Goal: Task Accomplishment & Management: Manage account settings

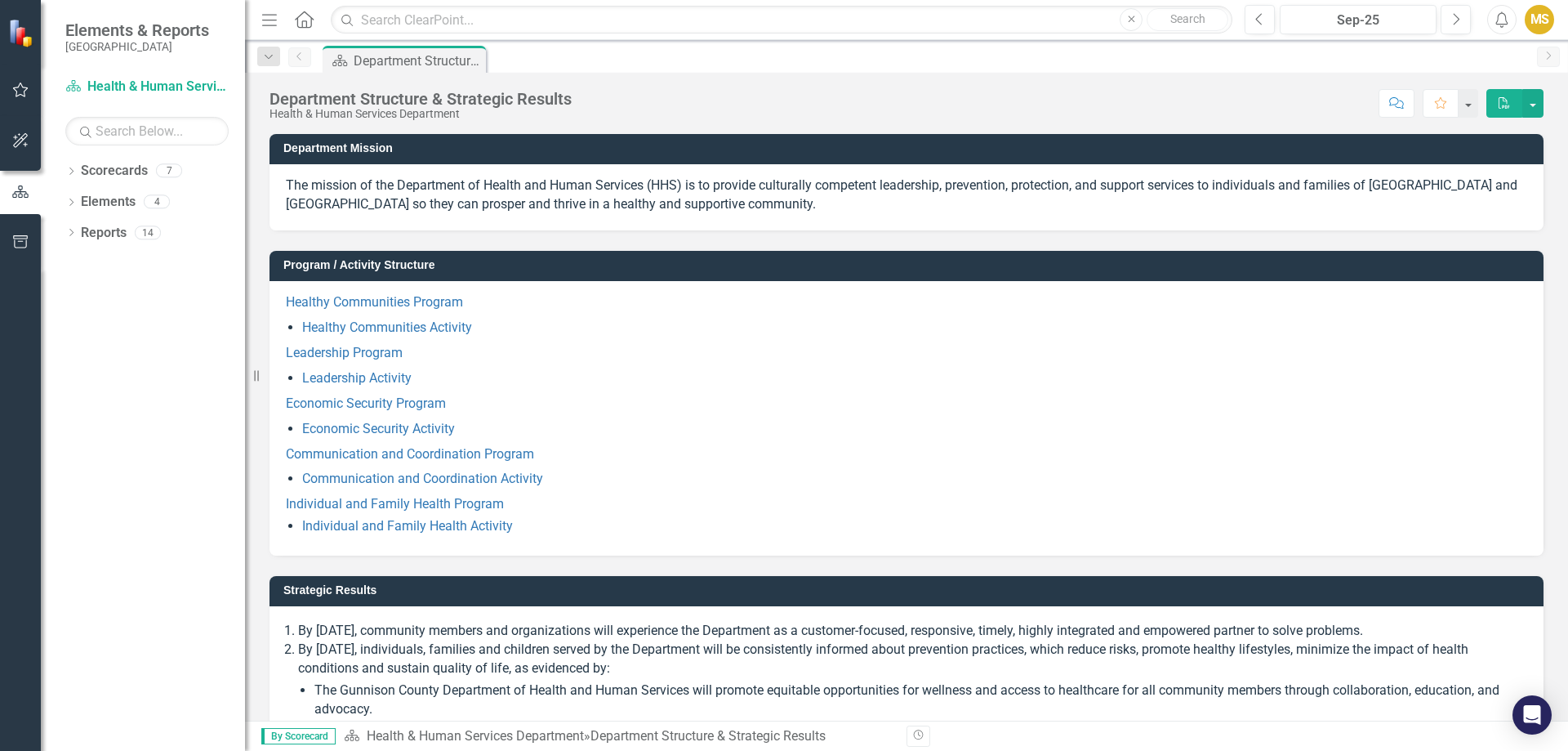
click at [25, 100] on button "button" at bounding box center [21, 91] width 37 height 35
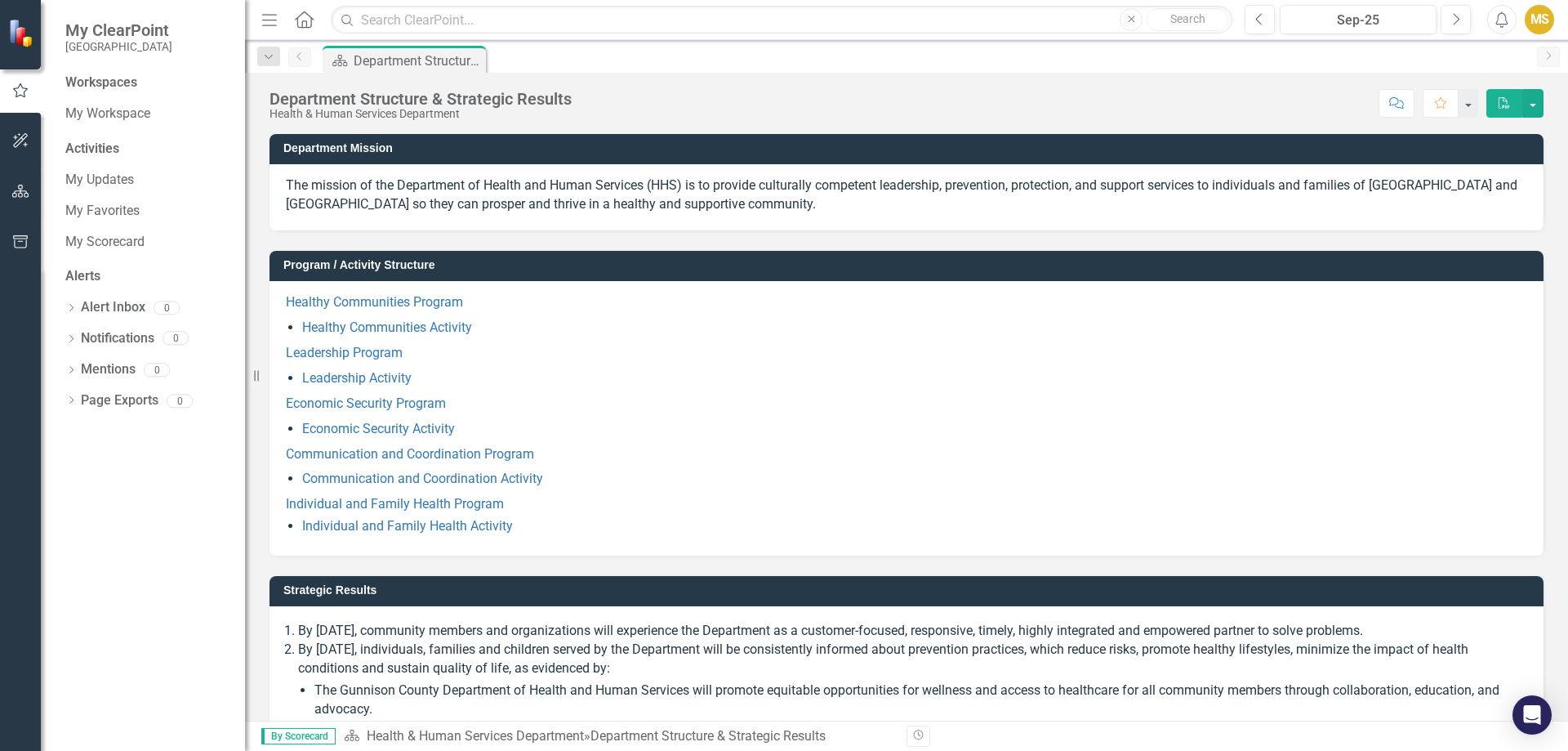
click at [100, 155] on div "Activities" at bounding box center [147, 149] width 163 height 19
click at [100, 146] on div "Activities" at bounding box center [147, 149] width 163 height 19
click at [100, 114] on link "My Workspace" at bounding box center [147, 114] width 163 height 19
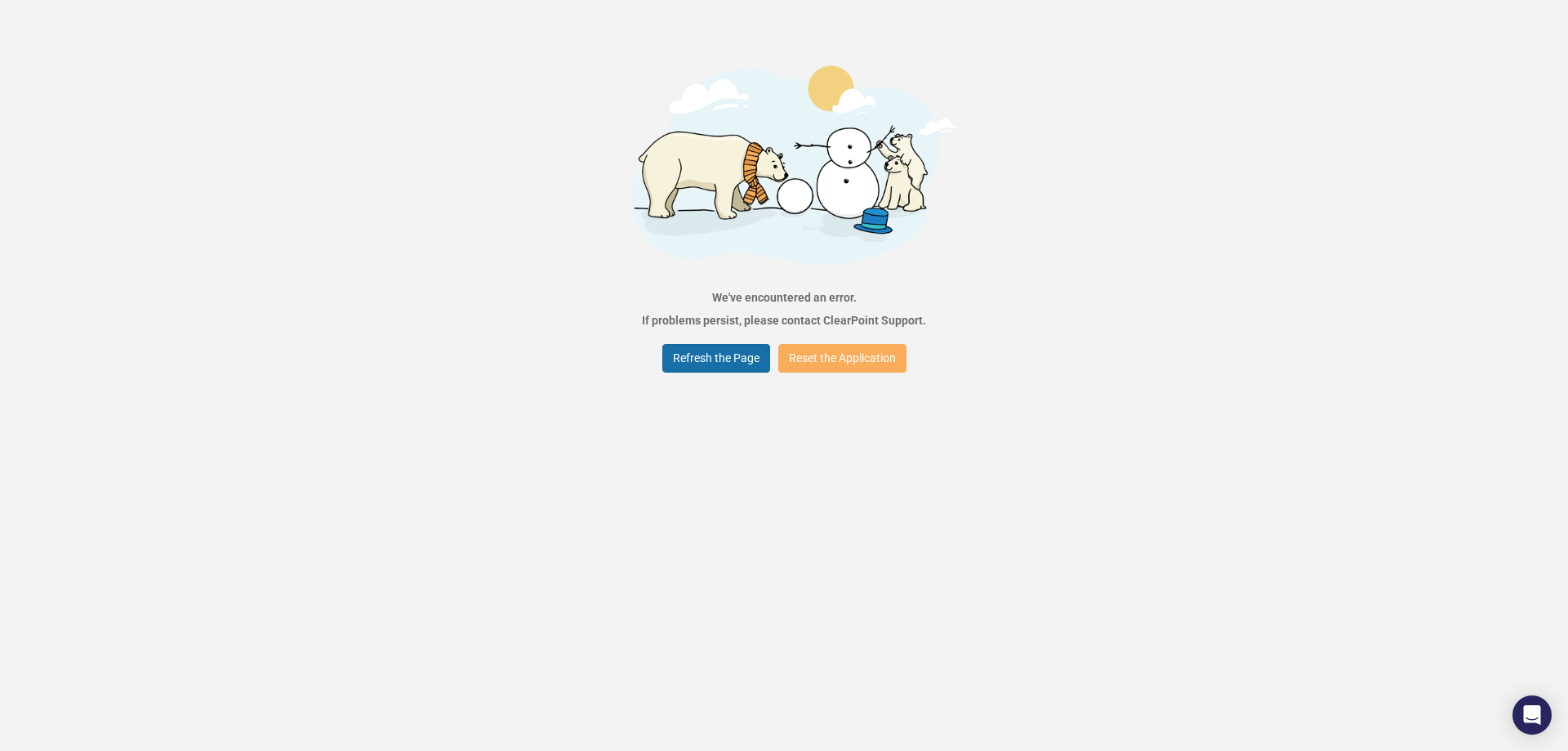
click at [712, 358] on button "Refresh the Page" at bounding box center [716, 358] width 108 height 29
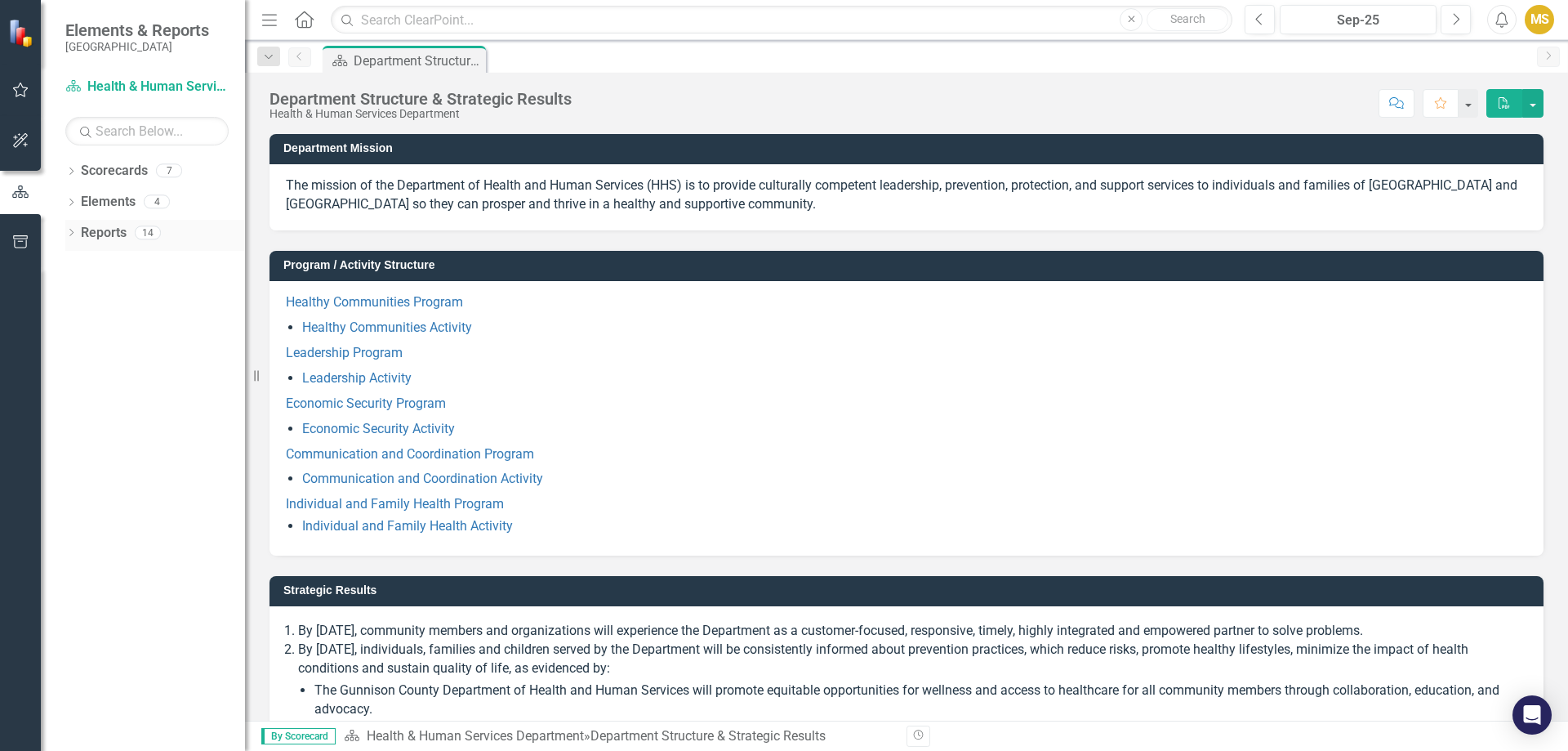
click at [100, 234] on link "Reports" at bounding box center [104, 233] width 46 height 19
click at [75, 234] on icon "Dropdown" at bounding box center [71, 234] width 12 height 9
click at [101, 282] on div "Department Structure & Strategic Results" at bounding box center [165, 290] width 159 height 15
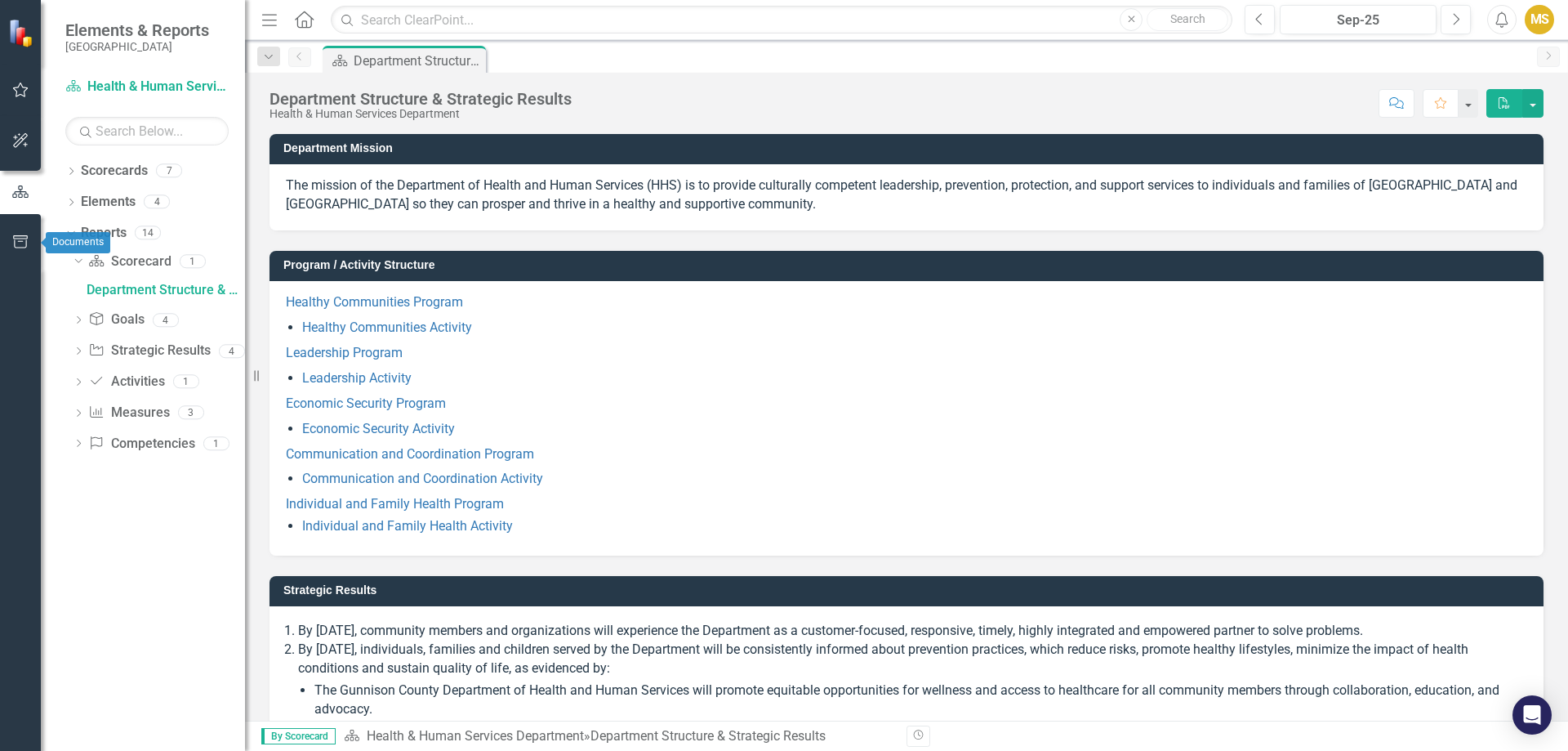
click at [14, 245] on icon "button" at bounding box center [21, 242] width 15 height 13
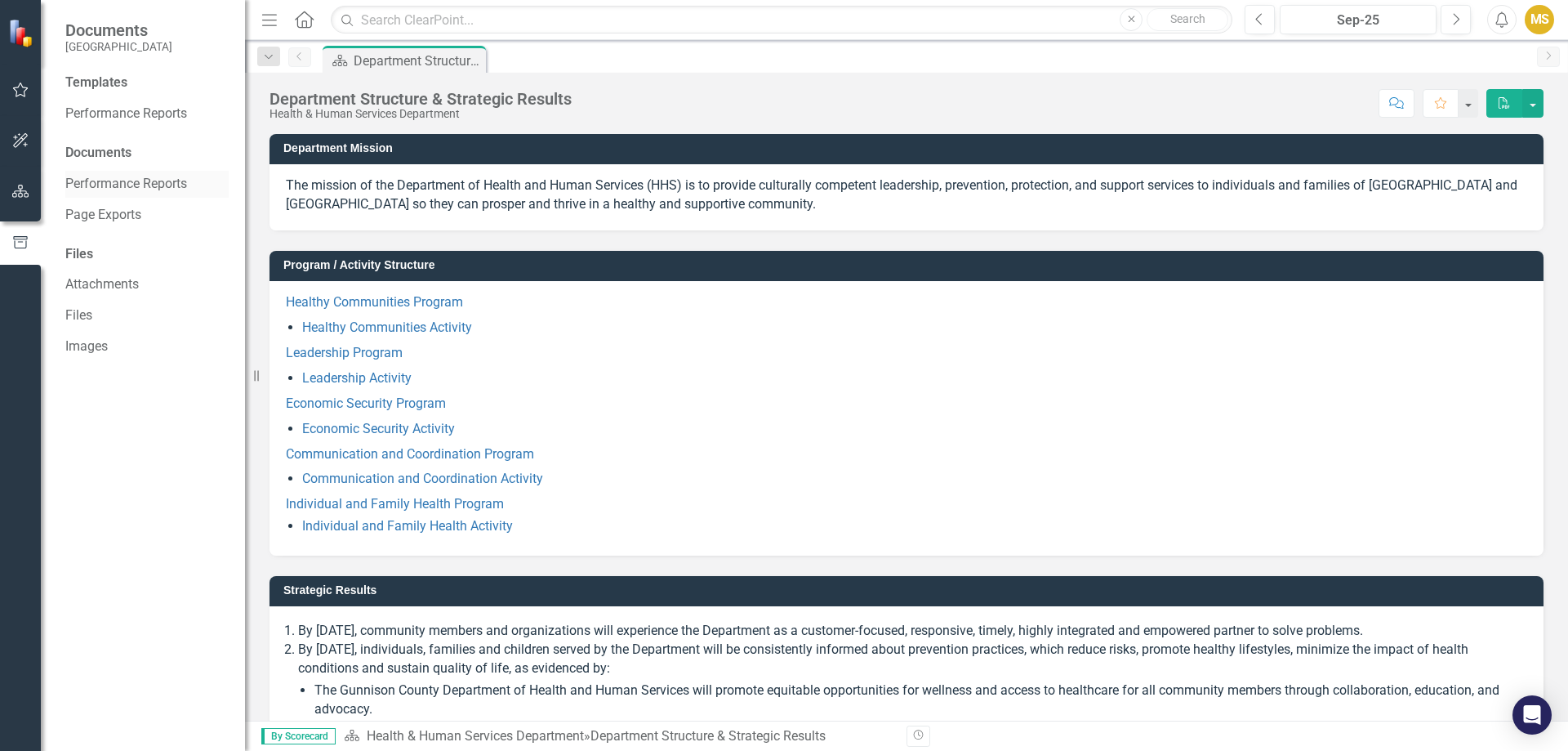
click at [156, 182] on link "Performance Reports" at bounding box center [147, 184] width 163 height 19
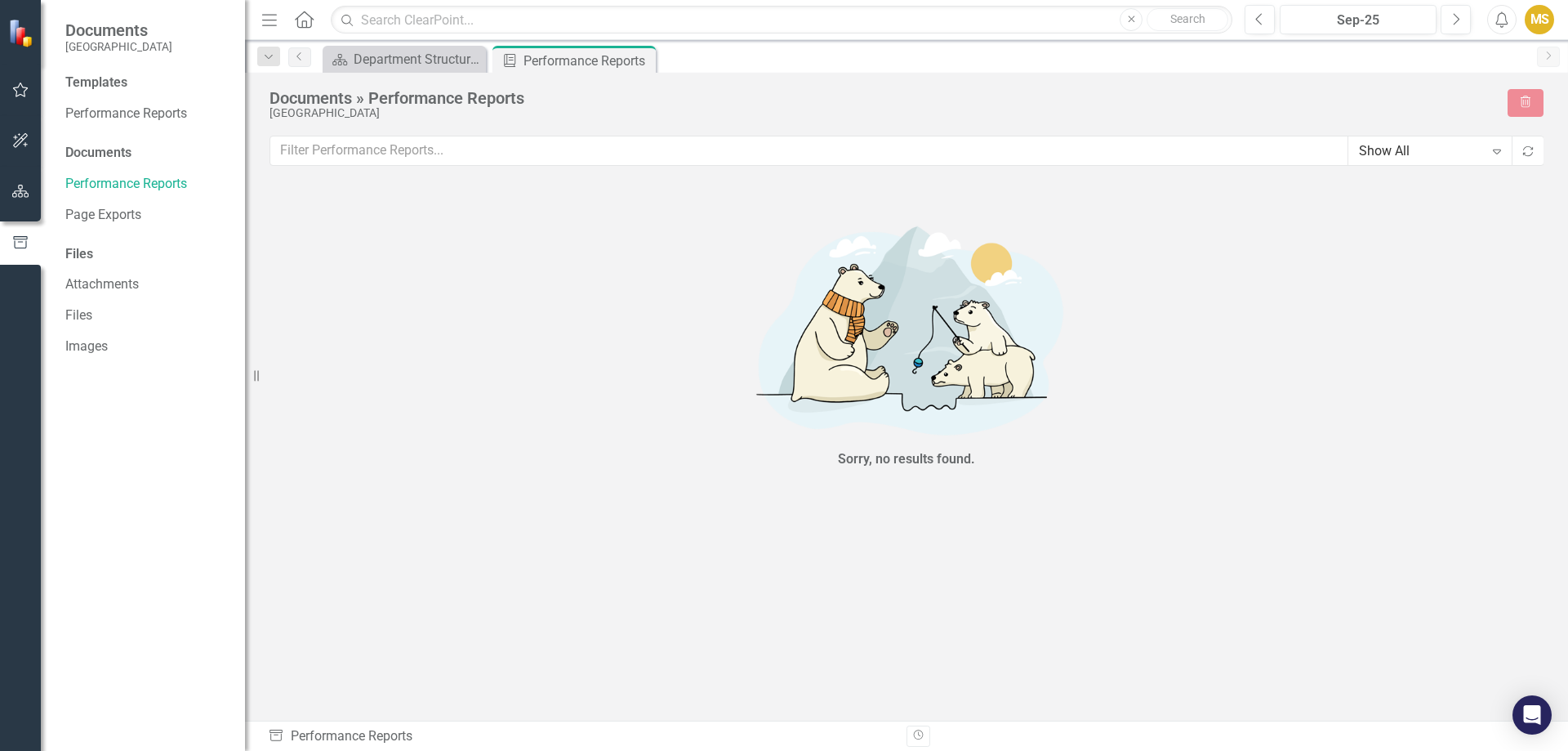
click at [20, 146] on icon "button" at bounding box center [21, 141] width 17 height 13
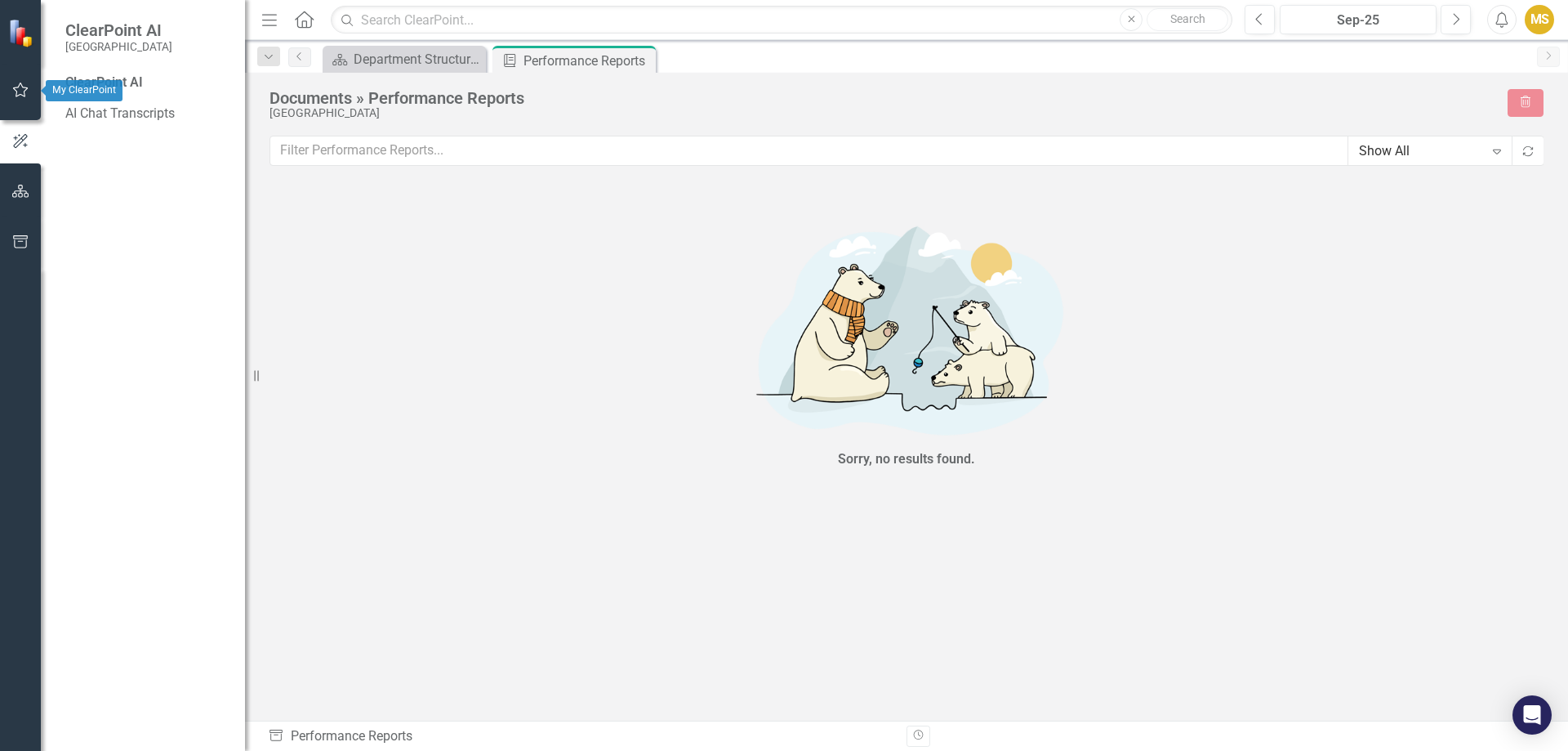
click at [21, 100] on button "button" at bounding box center [21, 91] width 37 height 35
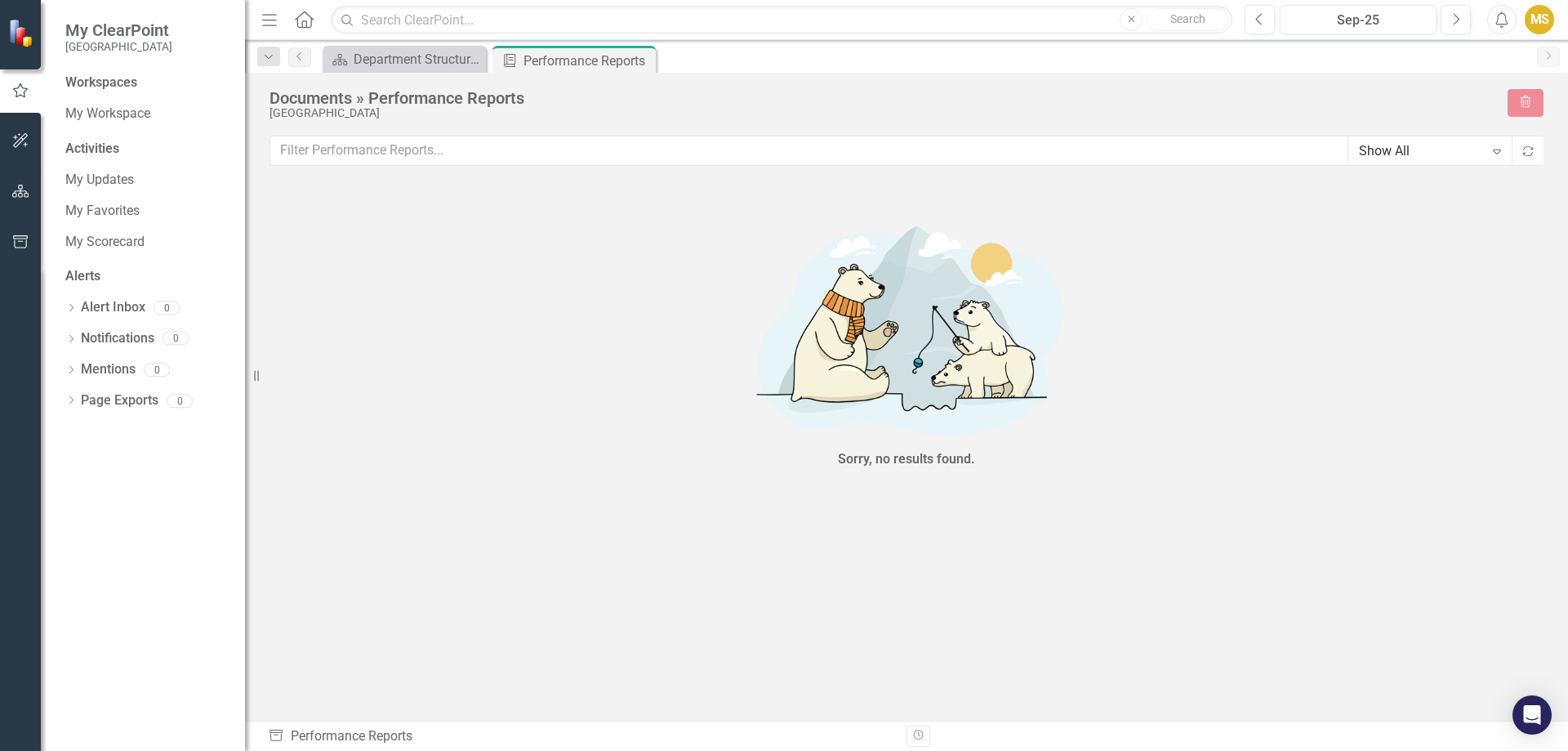
click at [14, 243] on icon "button" at bounding box center [21, 242] width 15 height 13
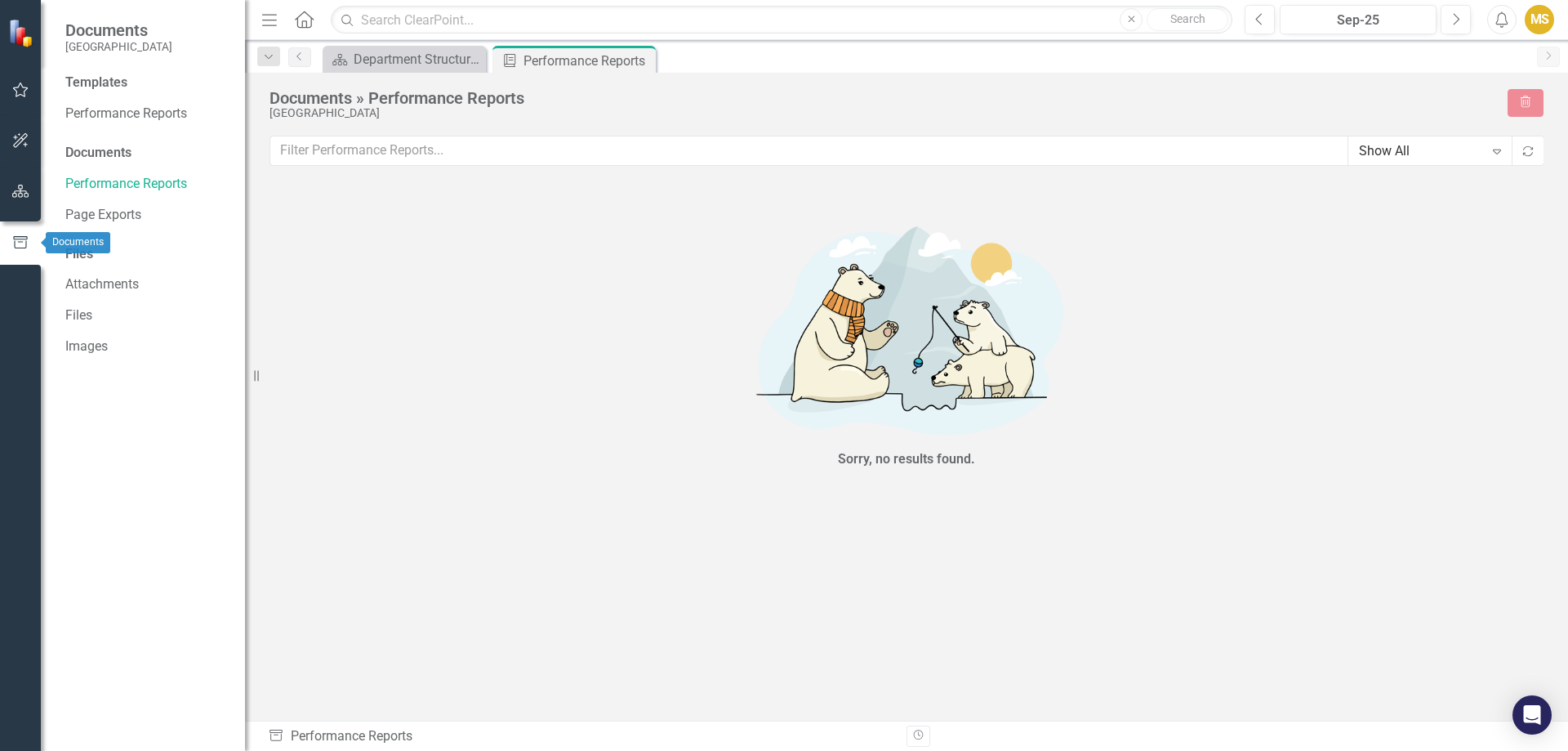
click at [23, 203] on button "button" at bounding box center [21, 192] width 37 height 35
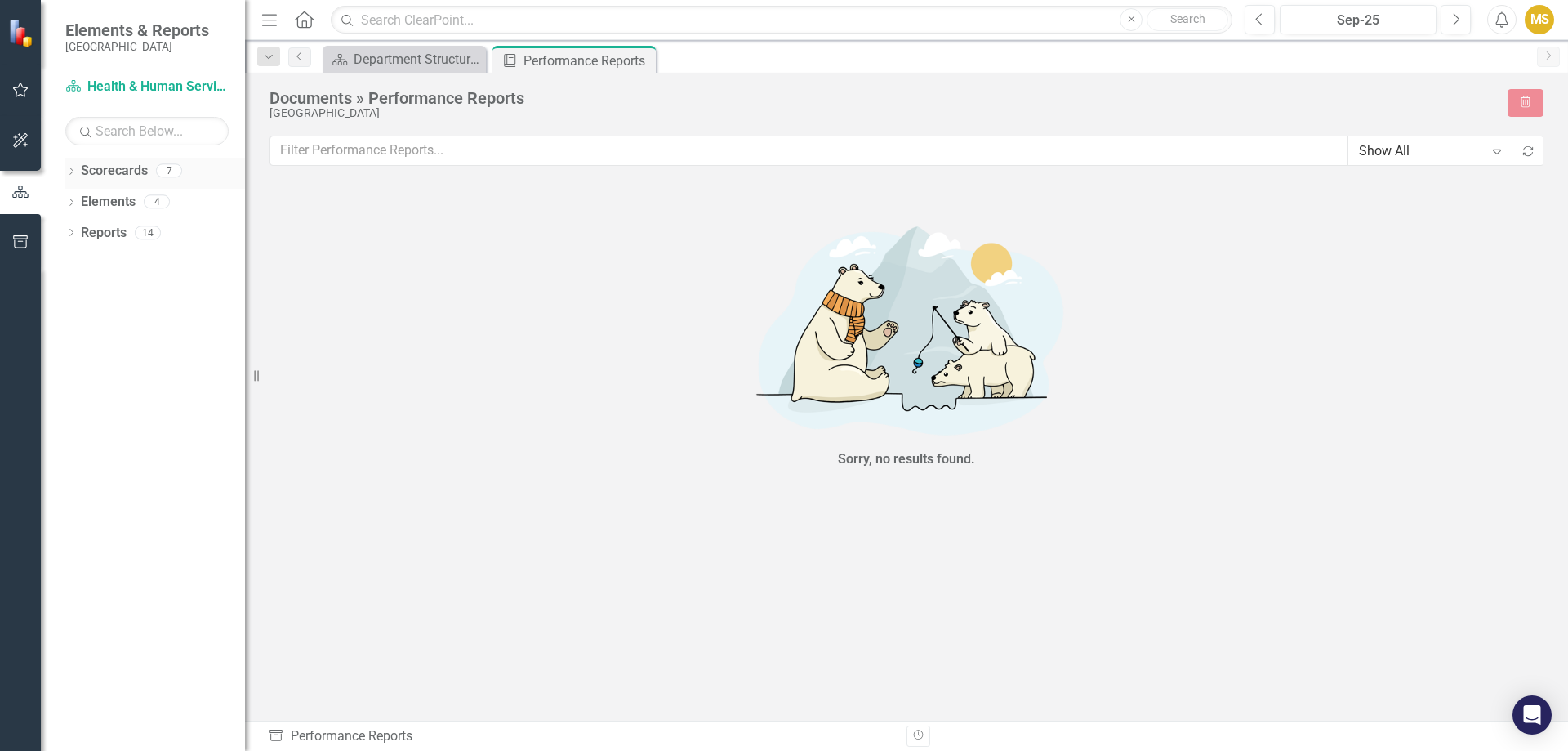
click at [68, 164] on div "Dropdown Scorecards 7" at bounding box center [155, 174] width 179 height 31
click at [69, 170] on icon "Dropdown" at bounding box center [71, 172] width 12 height 9
click at [83, 204] on icon "Dropdown" at bounding box center [79, 201] width 12 height 10
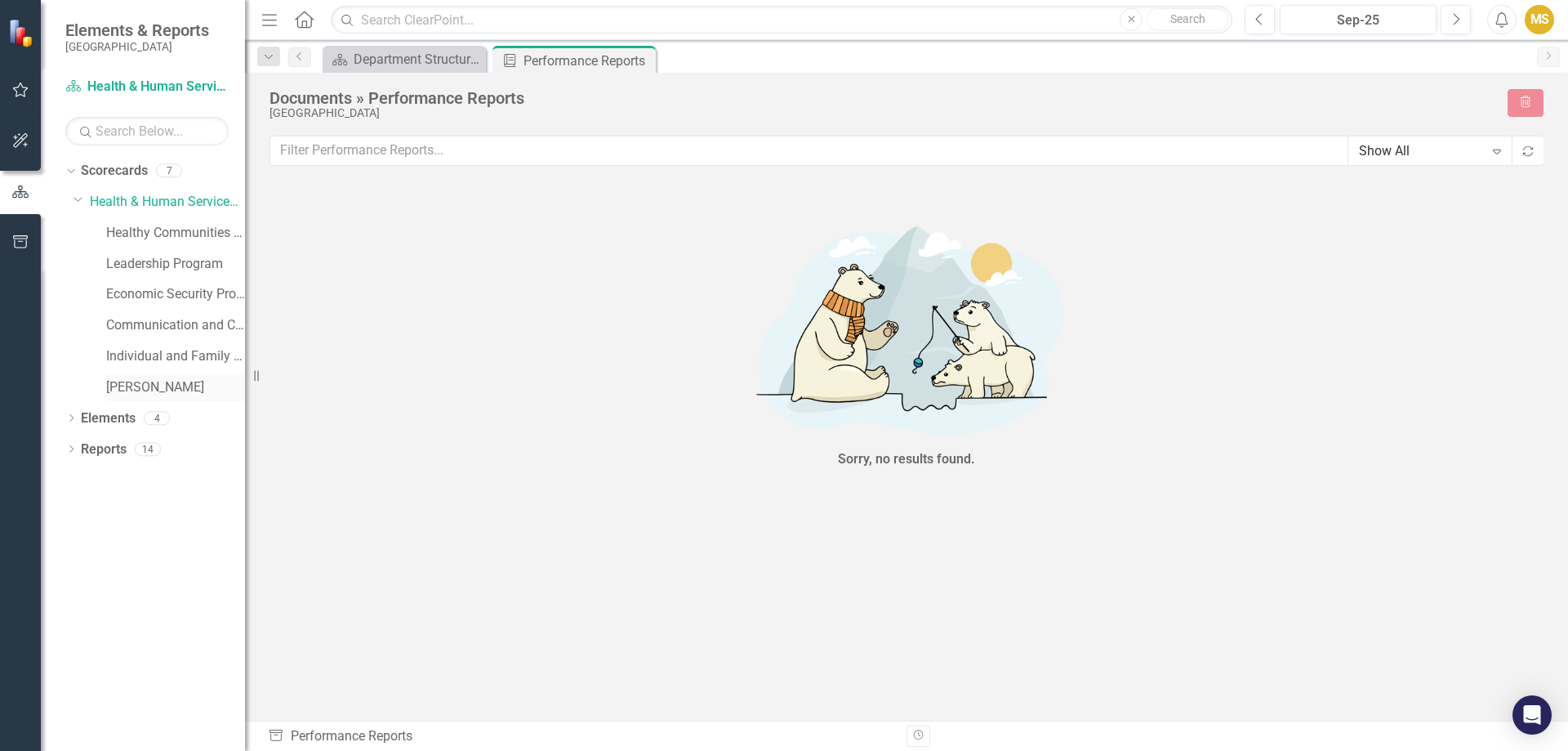
click at [184, 394] on link "[PERSON_NAME]" at bounding box center [175, 387] width 139 height 19
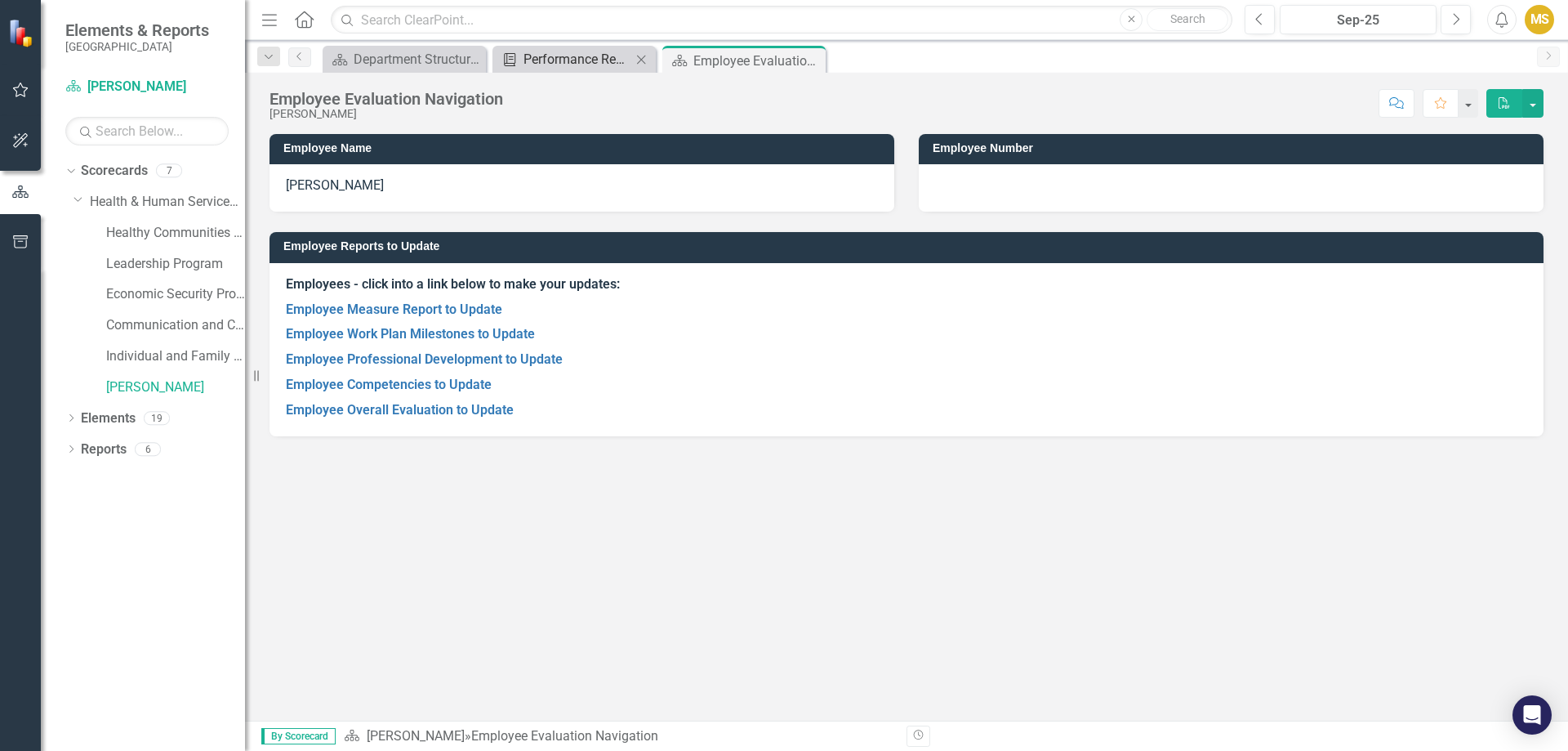
click at [522, 54] on link "Performance Report Template Performance Reports" at bounding box center [564, 59] width 135 height 21
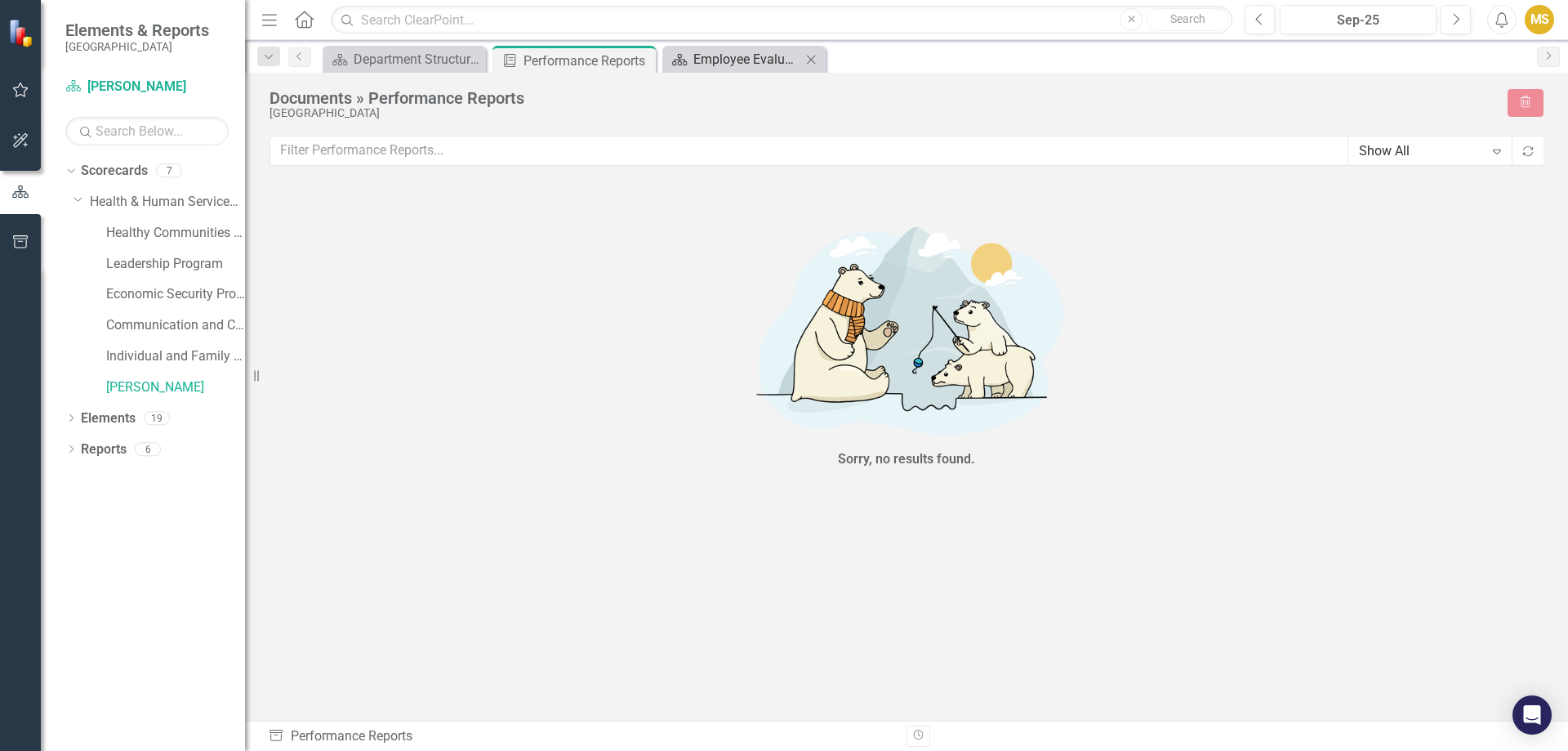
click at [690, 54] on link "Scorecard Employee Evaluation Navigation" at bounding box center [734, 59] width 135 height 21
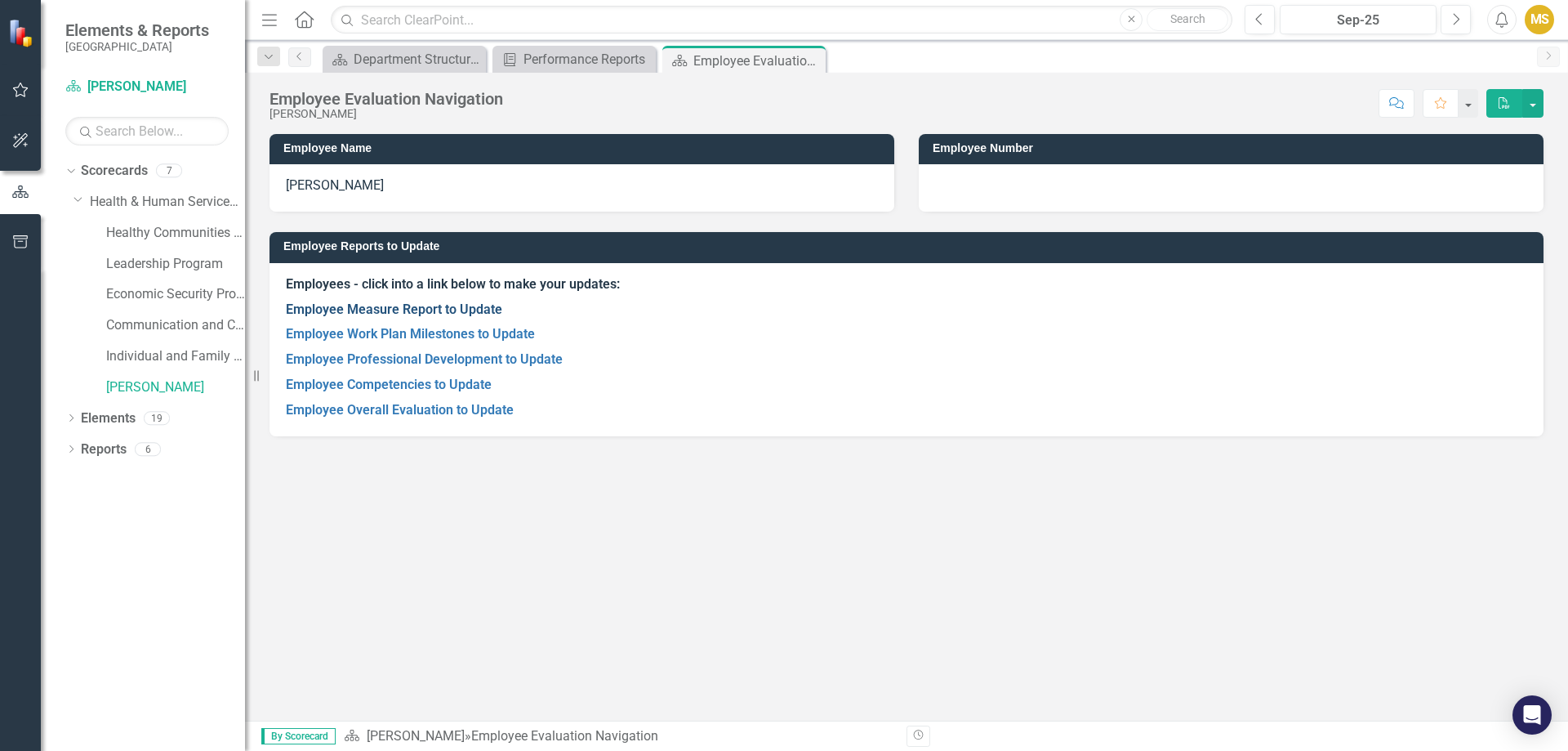
click at [461, 304] on link "Employee Measure Report to Update" at bounding box center [393, 309] width 216 height 16
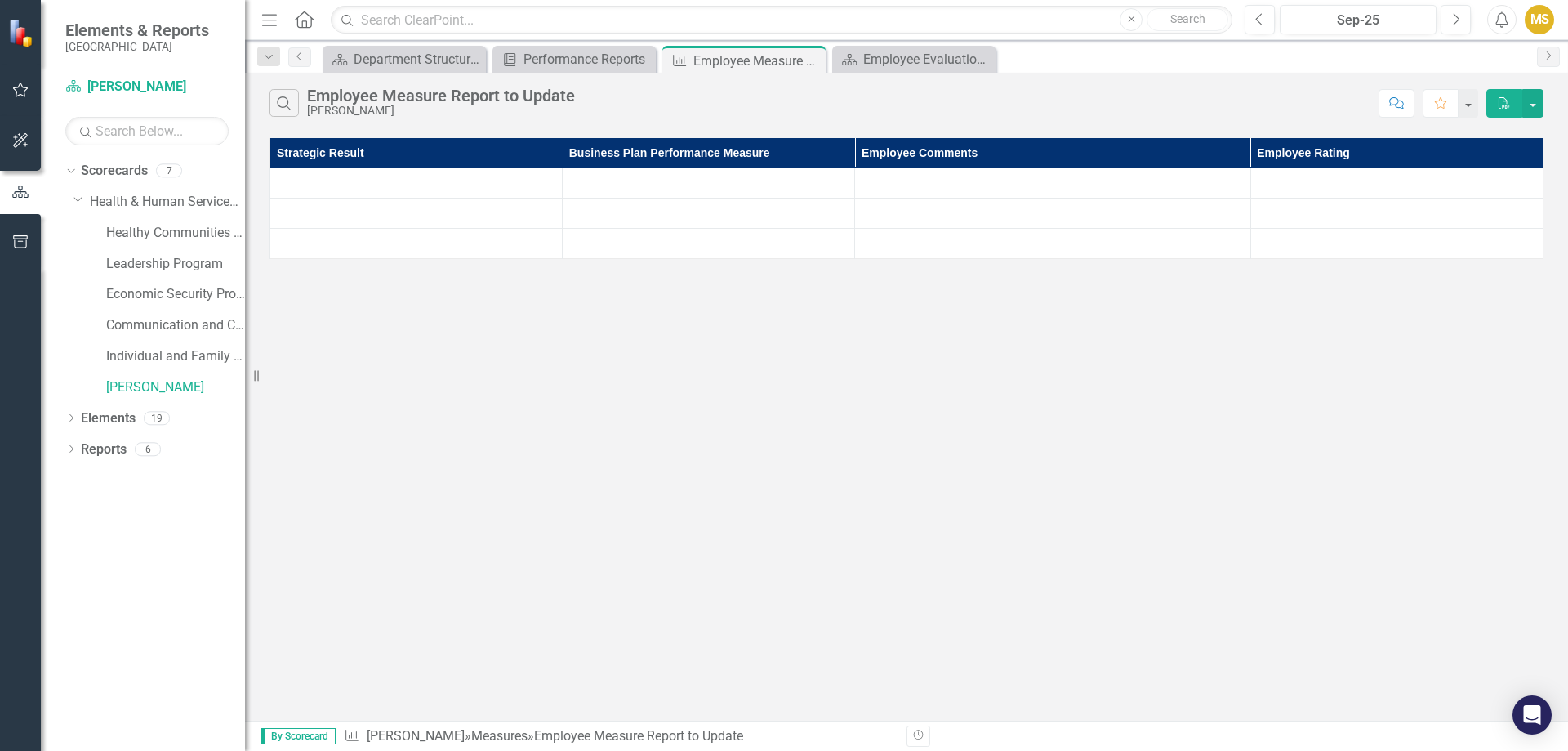
click at [443, 190] on td at bounding box center [416, 183] width 292 height 30
click at [922, 165] on th "Employee Comments" at bounding box center [1053, 153] width 395 height 30
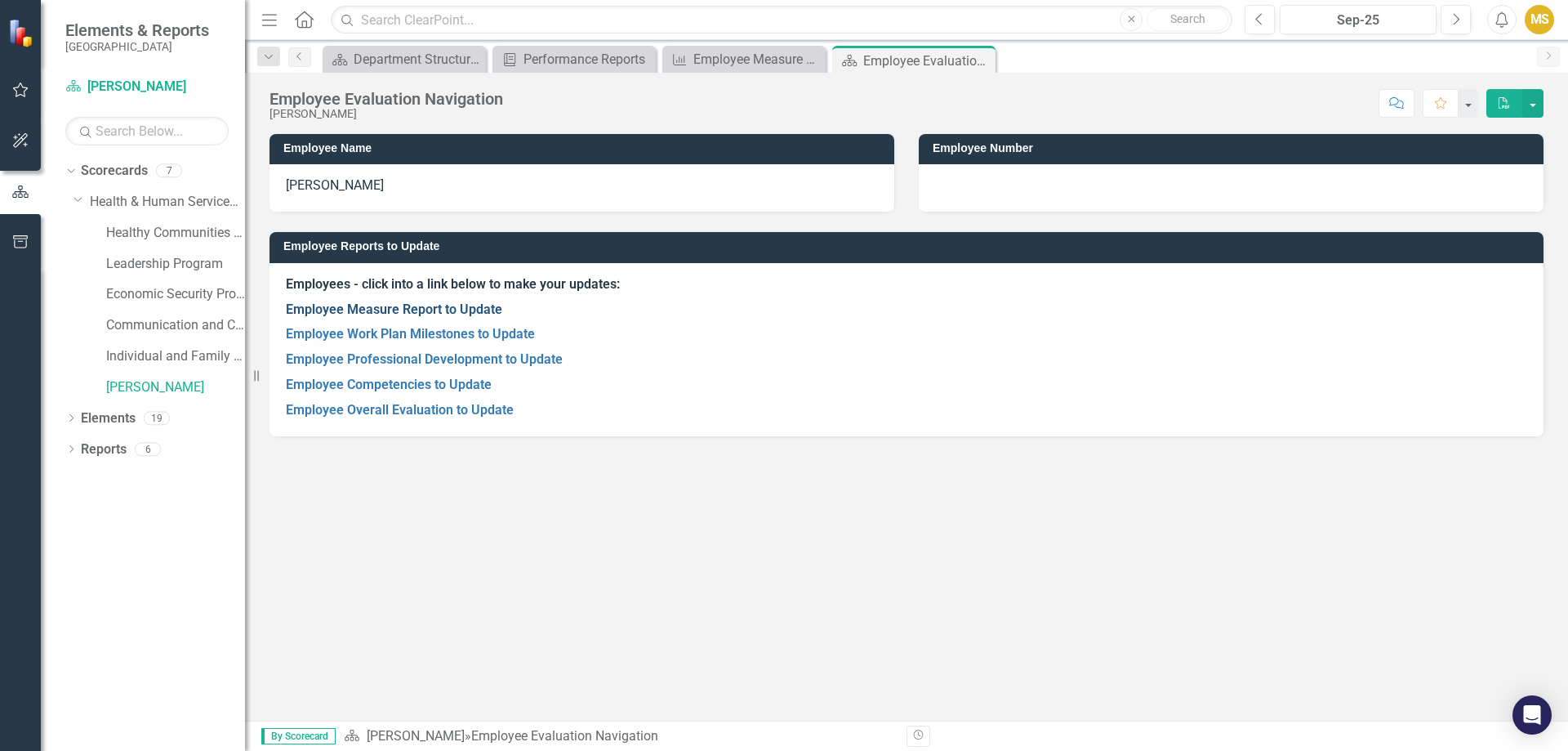
click at [388, 310] on link "Employee Measure Report to Update" at bounding box center [393, 309] width 216 height 16
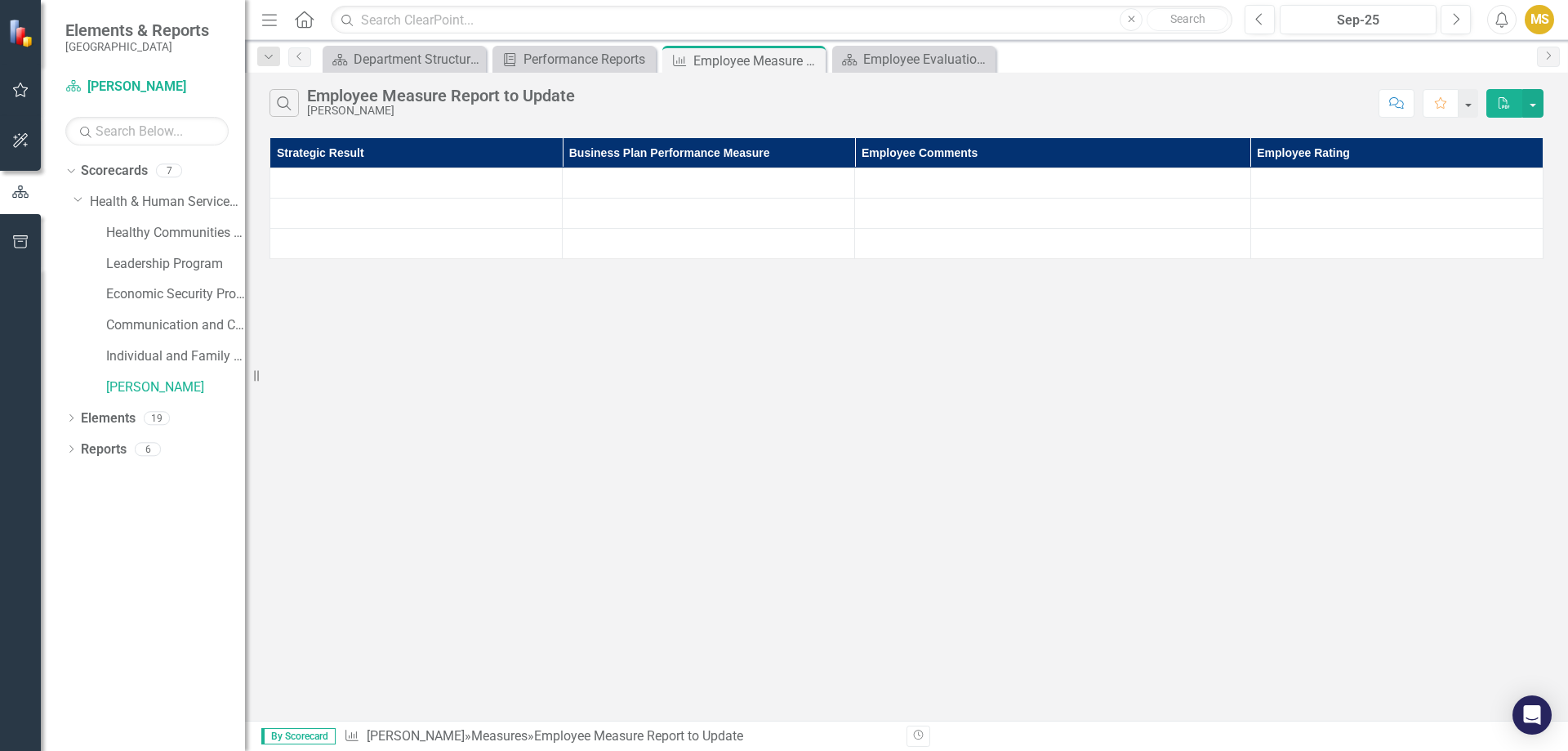
click at [382, 212] on td at bounding box center [416, 213] width 292 height 30
click at [399, 292] on div "Search Employee Measure Report to Update Madeline Stokes Comment Favorite PDF S…" at bounding box center [907, 396] width 1324 height 648
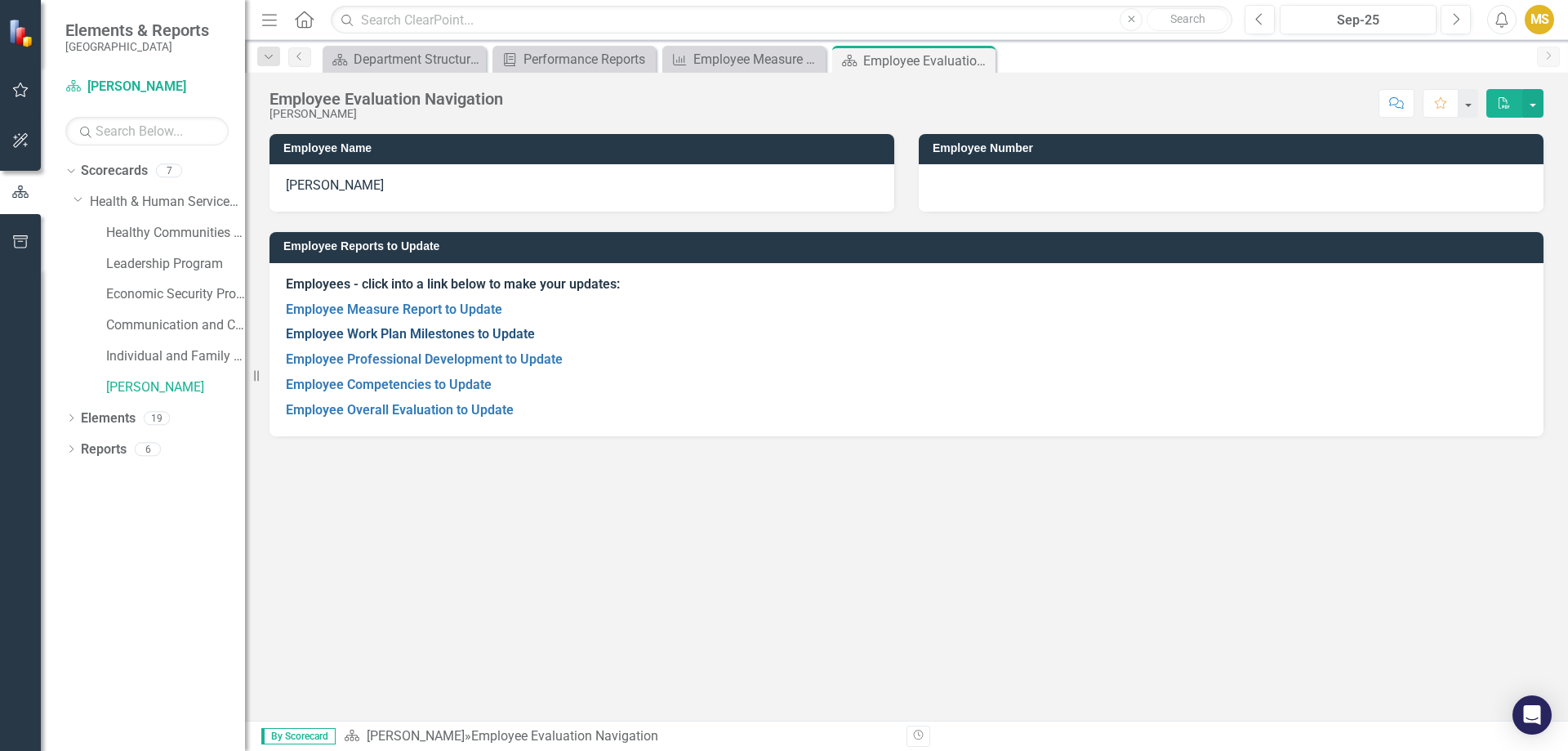
click at [375, 336] on link "Employee Work Plan Milestones to Update" at bounding box center [410, 334] width 249 height 16
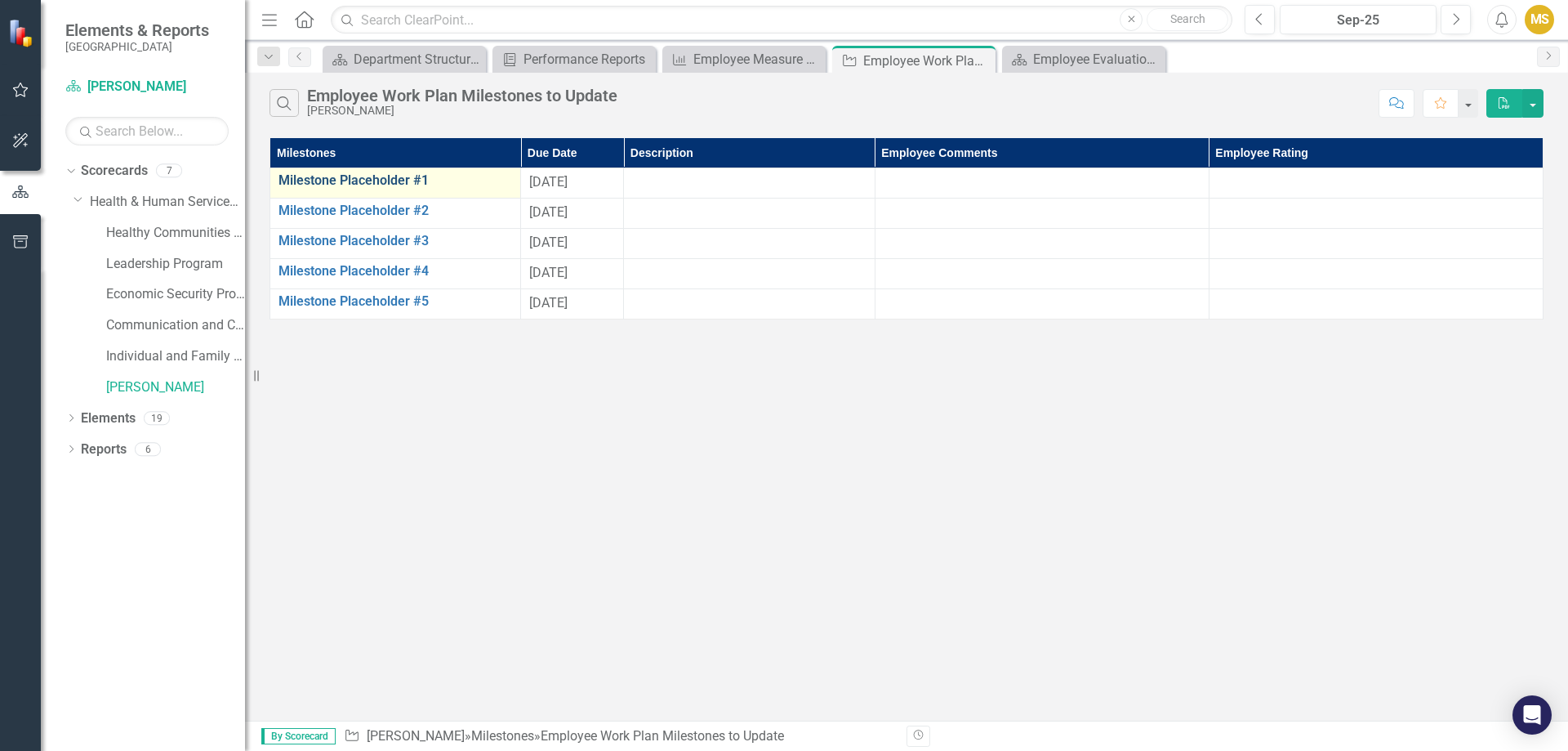
click at [402, 176] on link "Milestone Placeholder #1" at bounding box center [395, 180] width 234 height 15
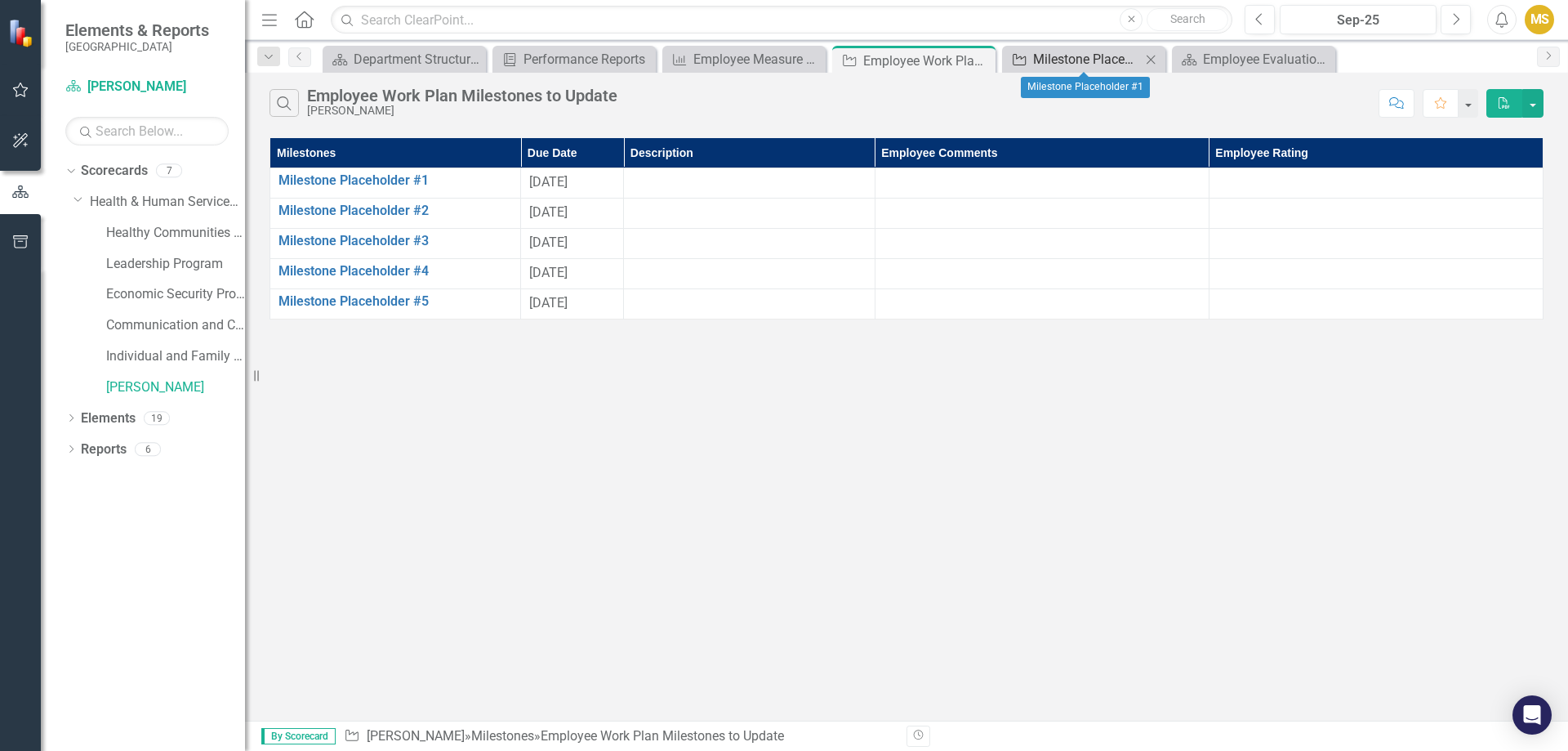
click at [1060, 58] on div "Milestone Placeholder #1" at bounding box center [1086, 59] width 108 height 21
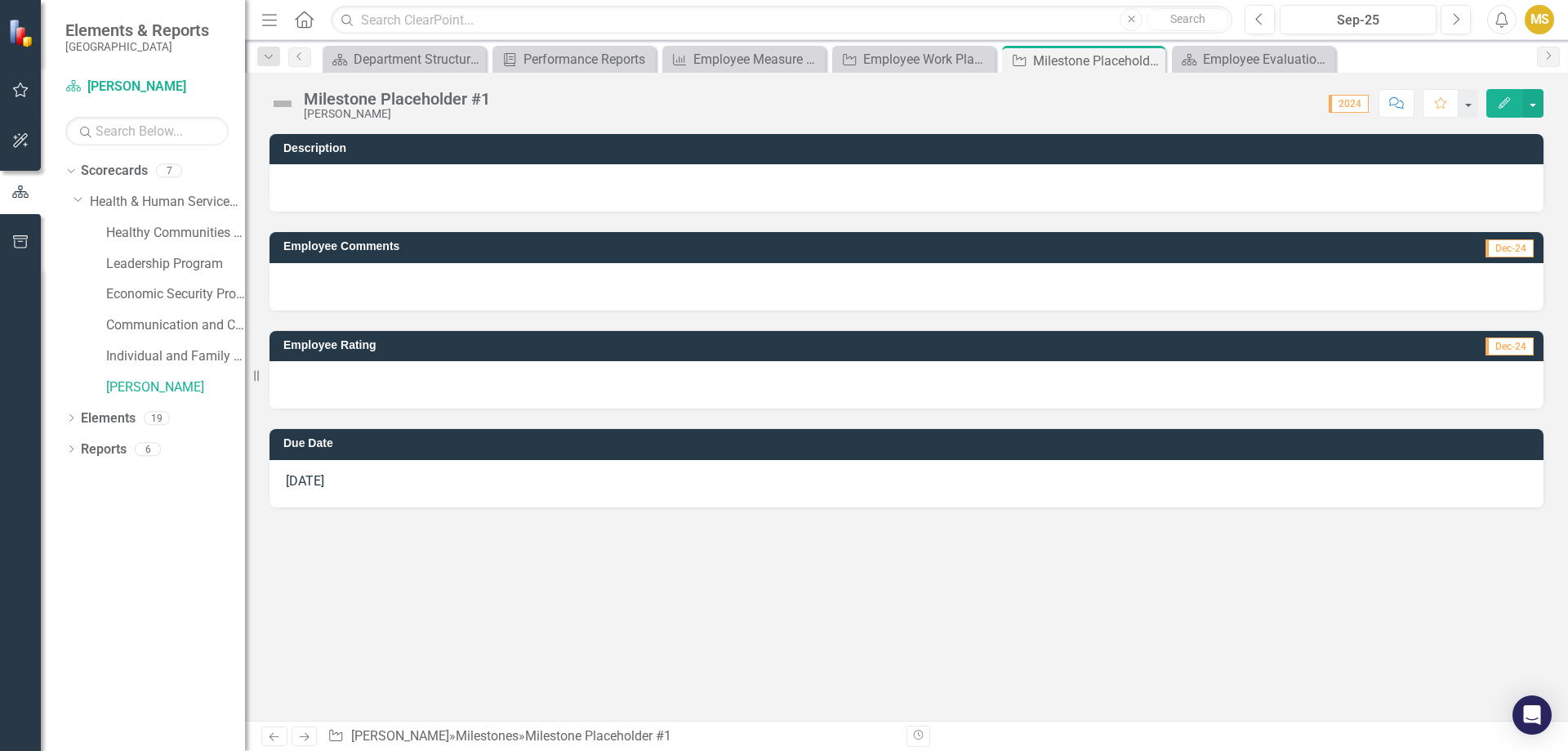
click at [1507, 249] on span "Dec-24" at bounding box center [1510, 249] width 49 height 18
click at [434, 273] on div at bounding box center [906, 287] width 1274 height 48
click at [385, 249] on h3 "Employee Comments" at bounding box center [721, 246] width 877 height 12
click at [363, 166] on div at bounding box center [906, 188] width 1274 height 48
drag, startPoint x: 367, startPoint y: 161, endPoint x: 998, endPoint y: 199, distance: 632.1
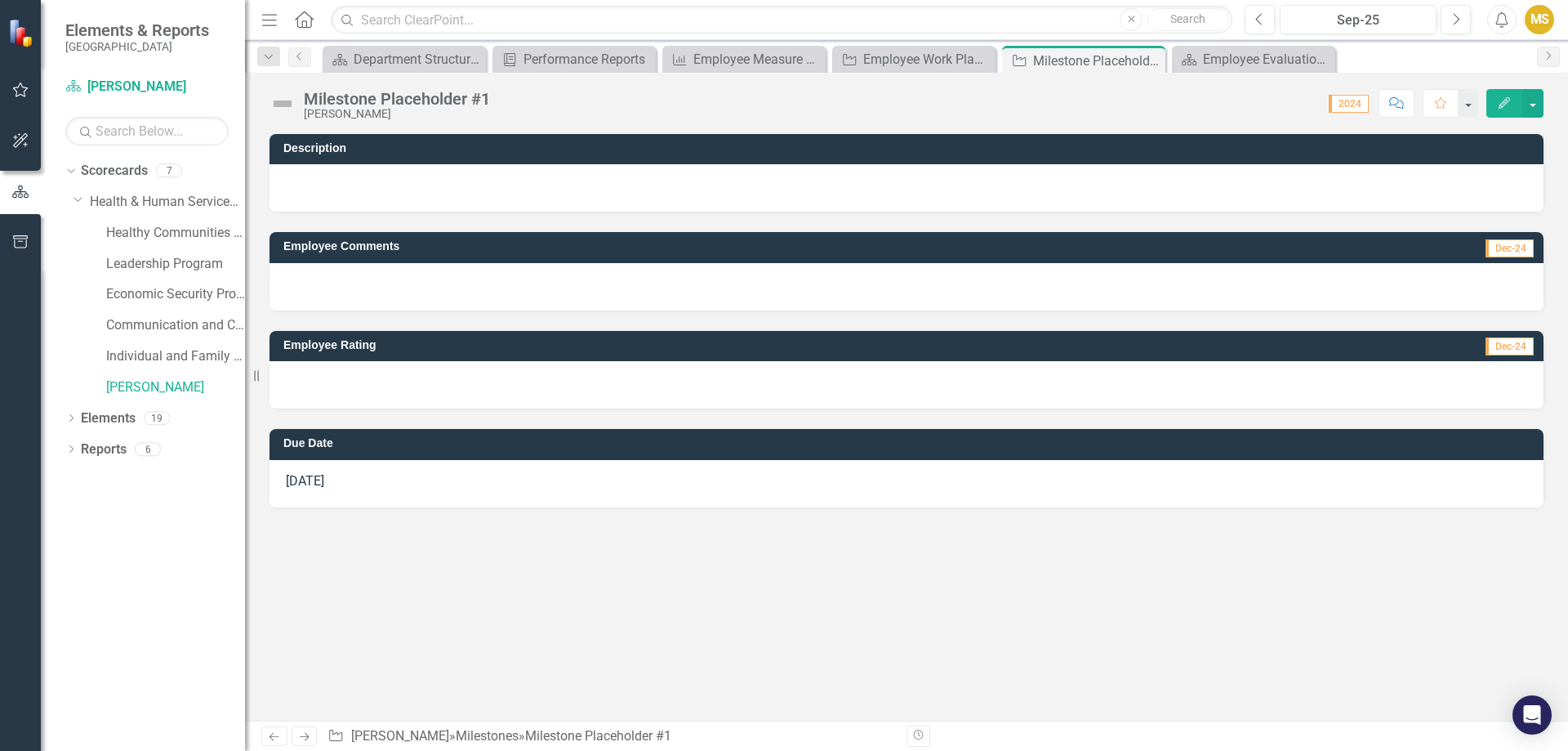
click at [387, 160] on td "Description" at bounding box center [909, 151] width 1252 height 25
click at [1505, 101] on icon "Edit" at bounding box center [1505, 103] width 15 height 12
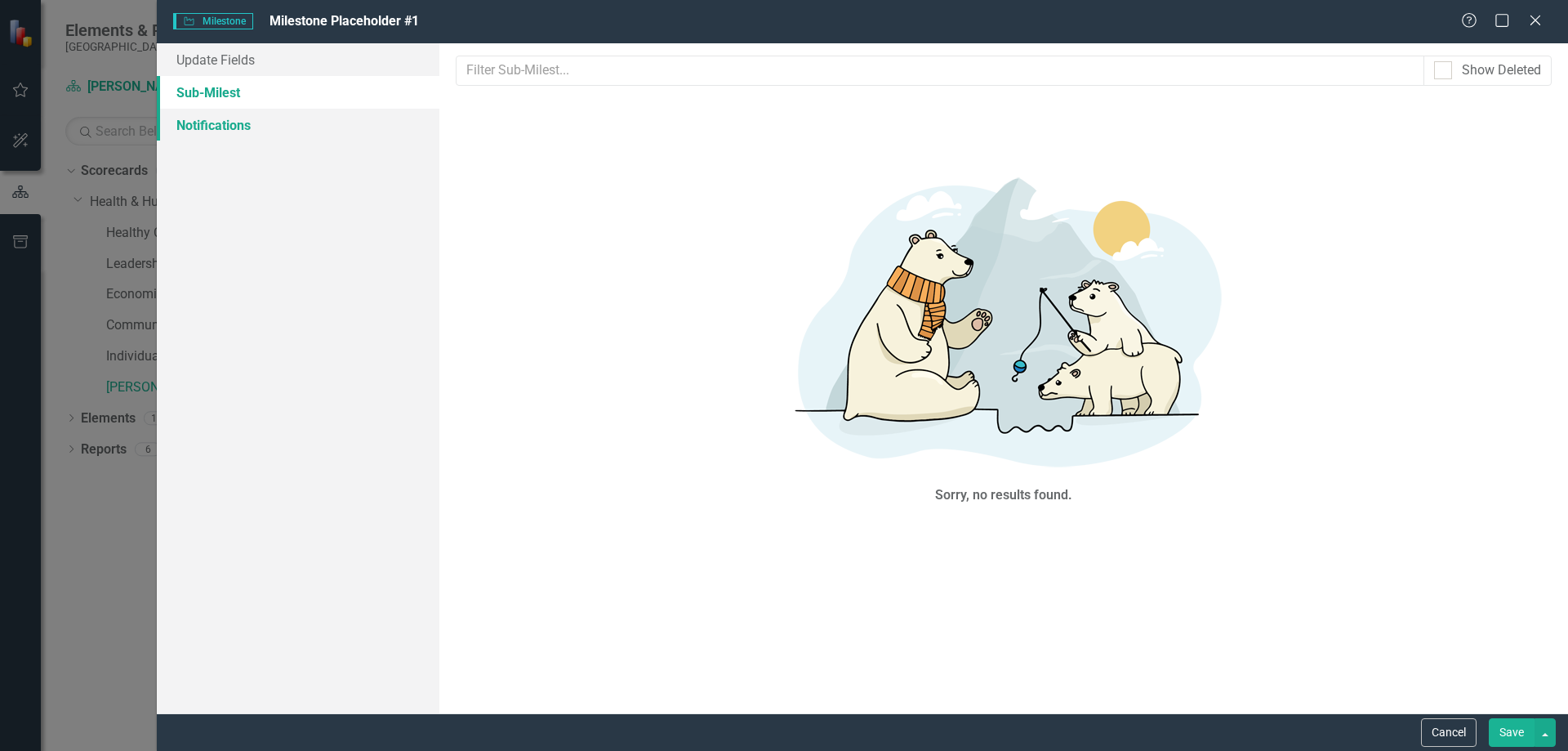
click at [239, 120] on link "Notifications" at bounding box center [298, 125] width 282 height 33
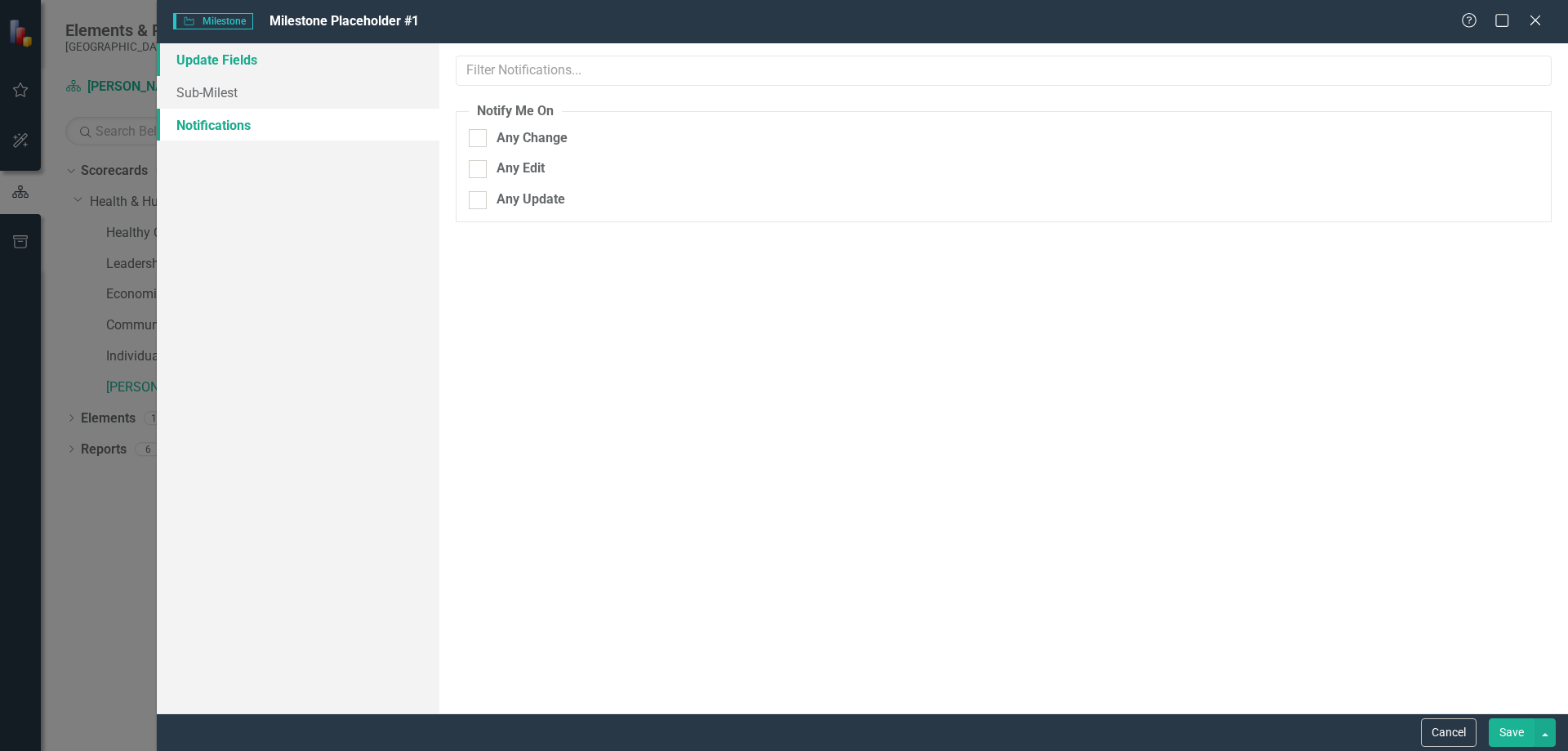
click at [245, 71] on link "Update Fields" at bounding box center [298, 60] width 282 height 33
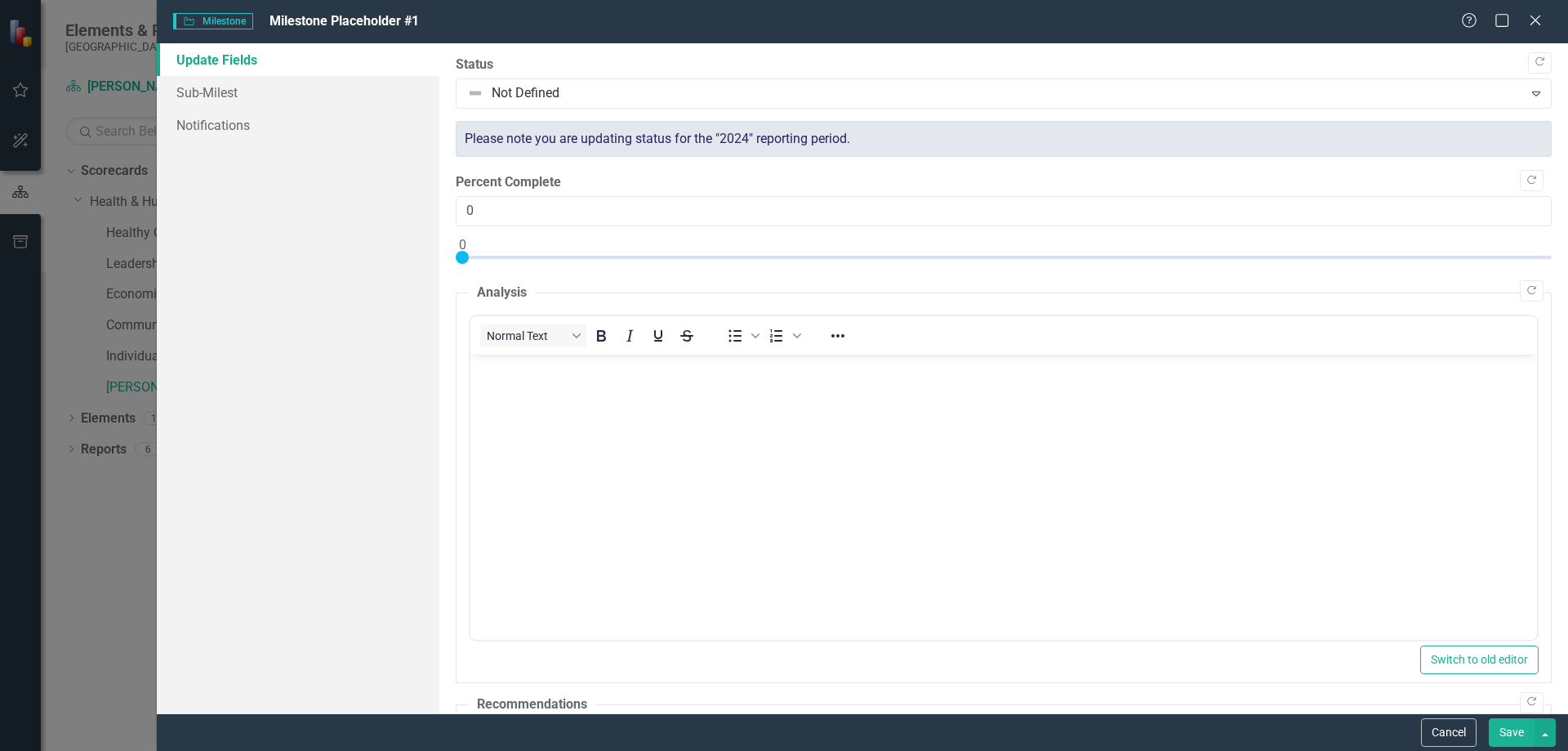
click at [135, 442] on div "Milestone Milestone Milestone Placeholder #1 Help Maximize Close Update Fields …" at bounding box center [784, 376] width 1568 height 751
click at [1534, 16] on icon "Close" at bounding box center [1535, 20] width 21 height 16
